Goal: Task Accomplishment & Management: Use online tool/utility

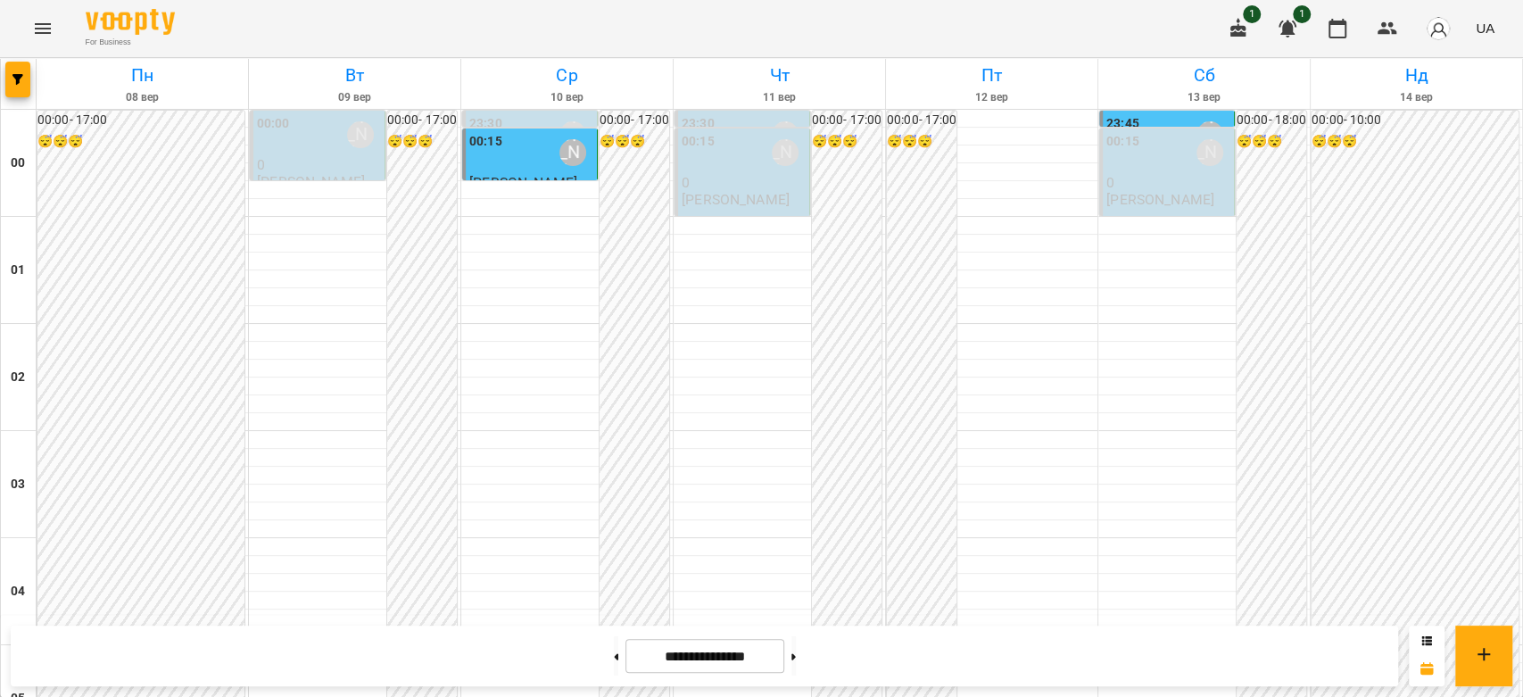
scroll to position [1864, 0]
click at [796, 662] on button at bounding box center [793, 655] width 4 height 39
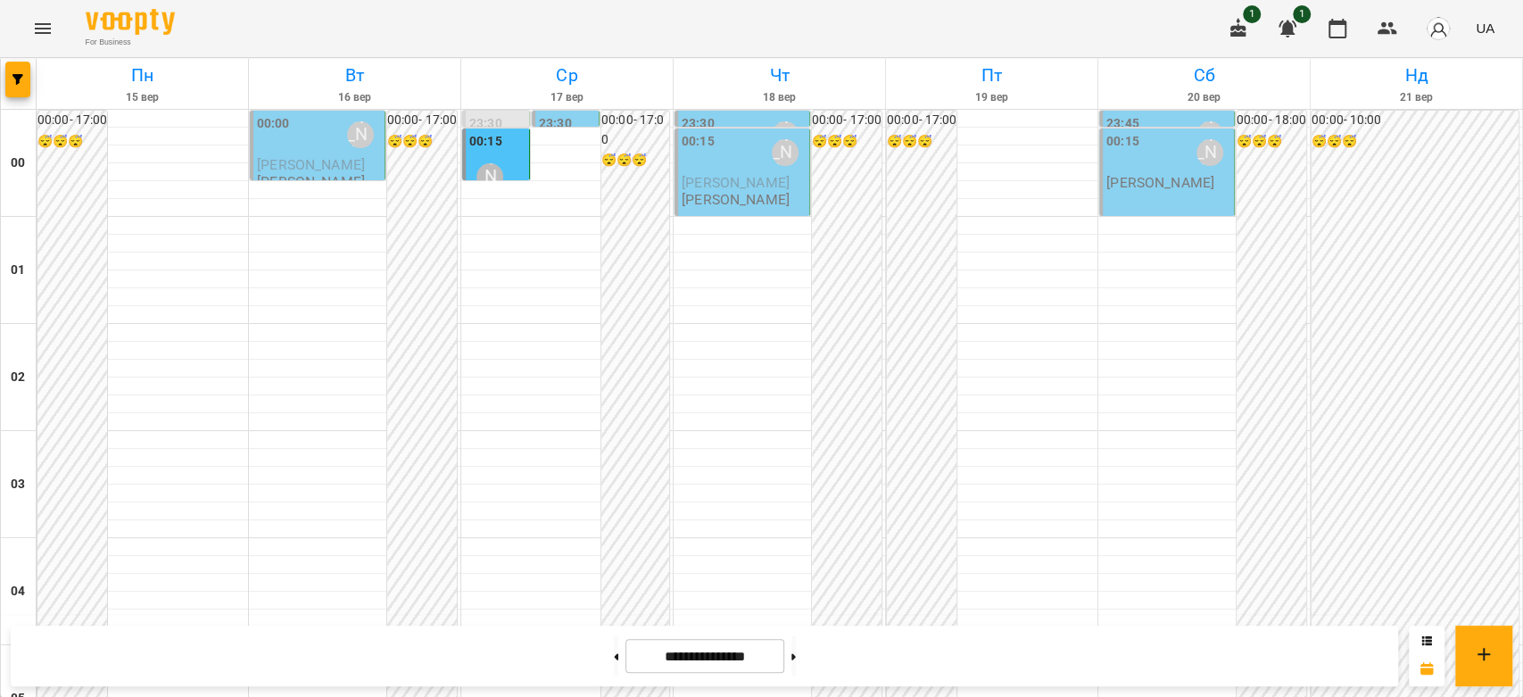
scroll to position [1567, 0]
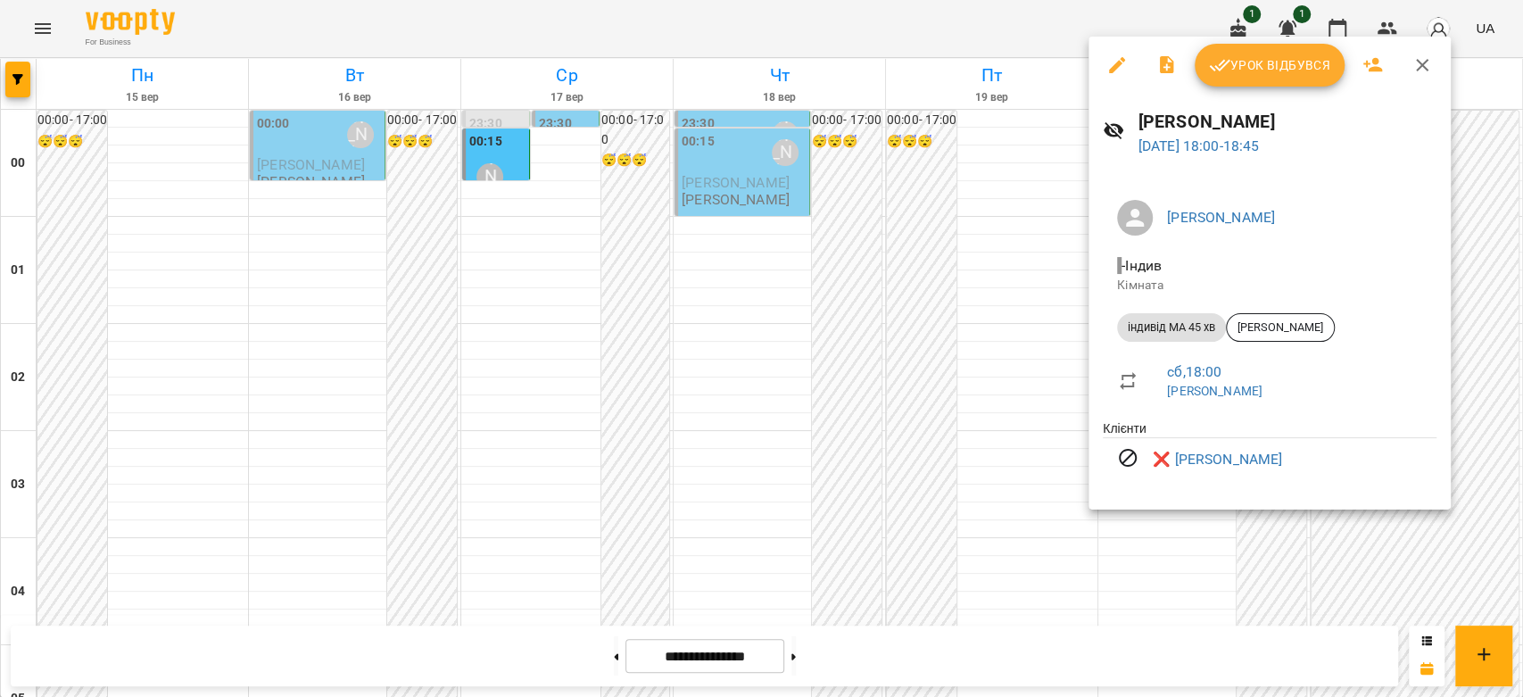
click at [989, 402] on div at bounding box center [761, 348] width 1523 height 697
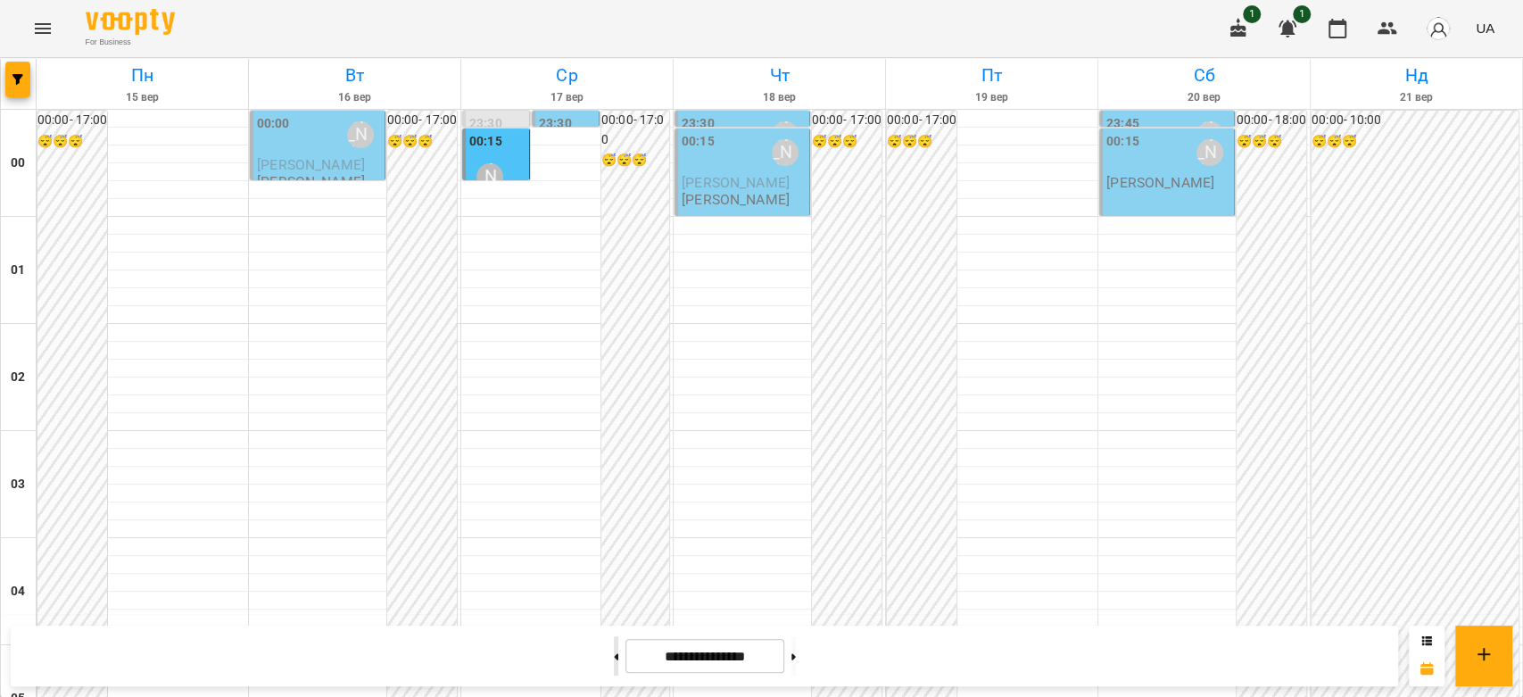
click at [614, 661] on button at bounding box center [616, 655] width 4 height 39
type input "**********"
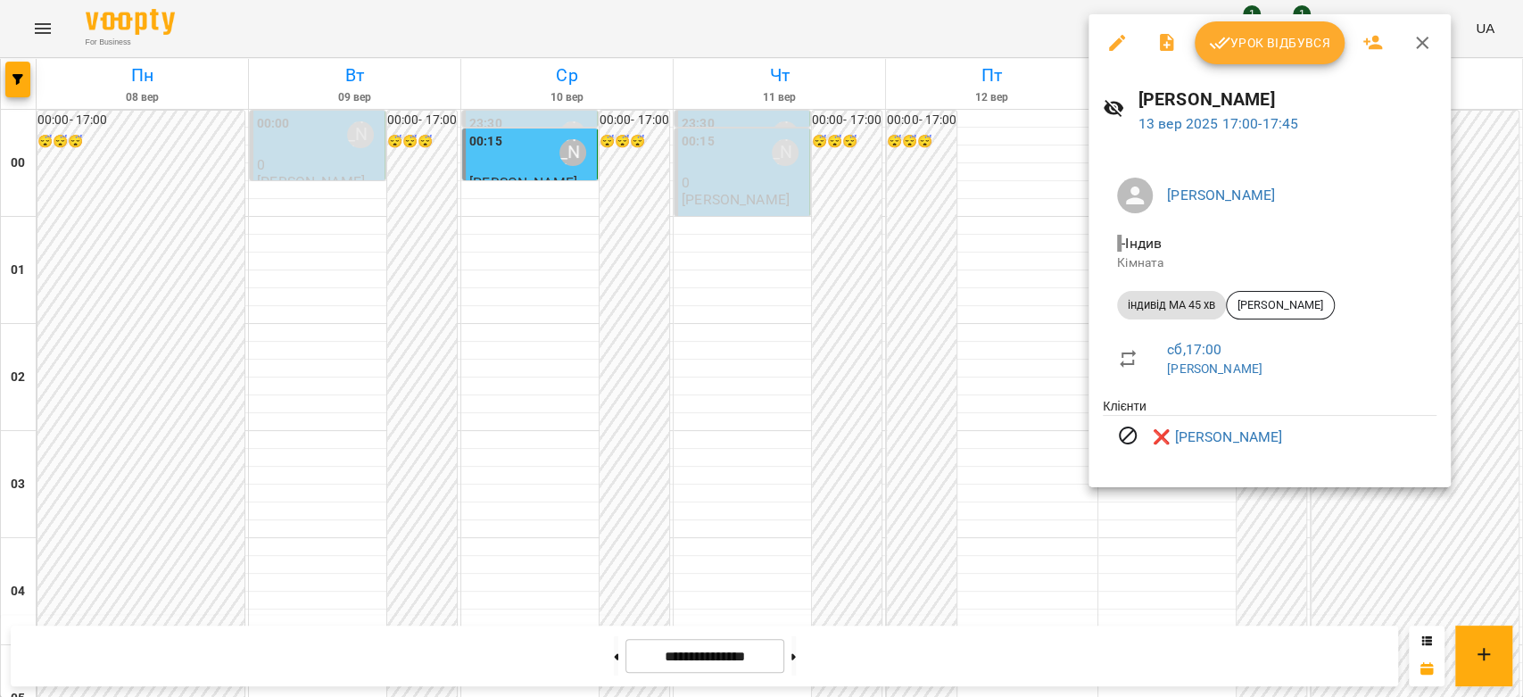
click at [984, 332] on div at bounding box center [761, 348] width 1523 height 697
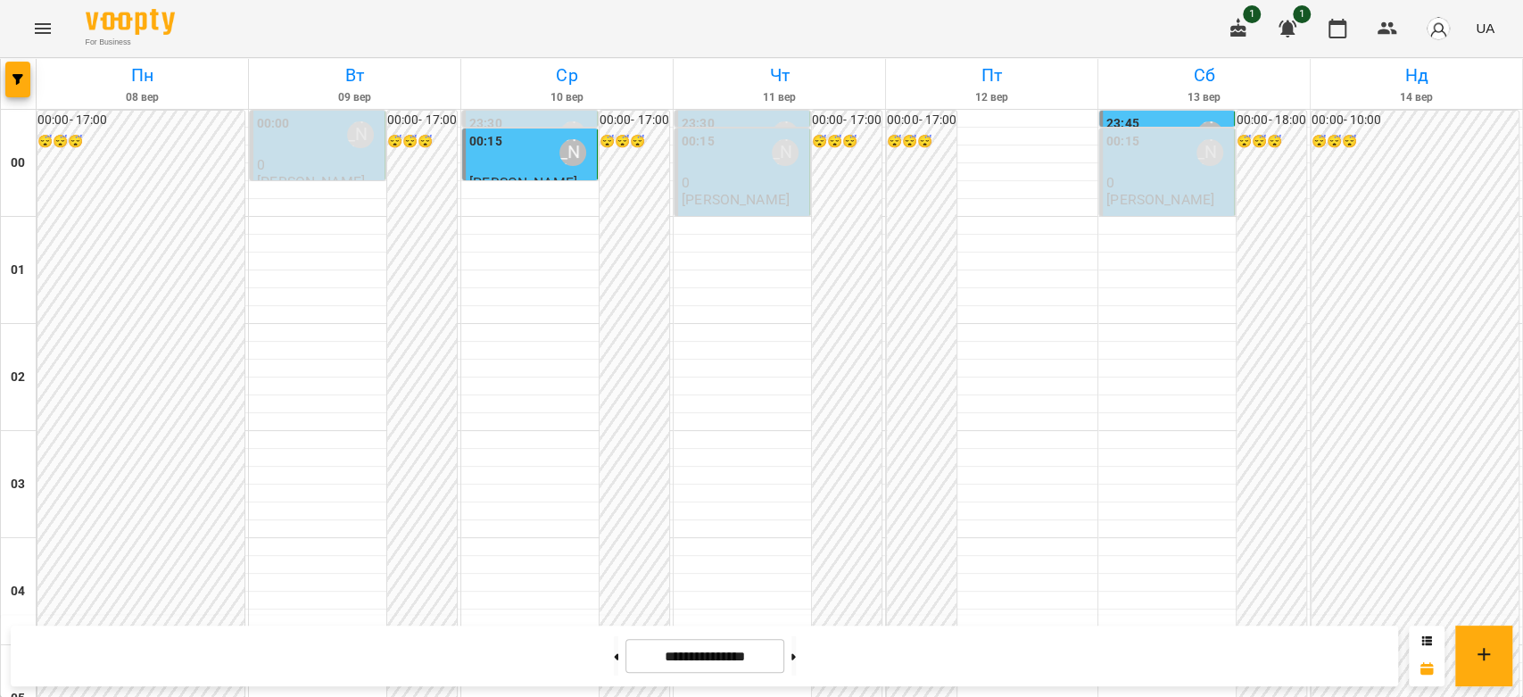
scroll to position [1666, 0]
